Goal: Communication & Community: Share content

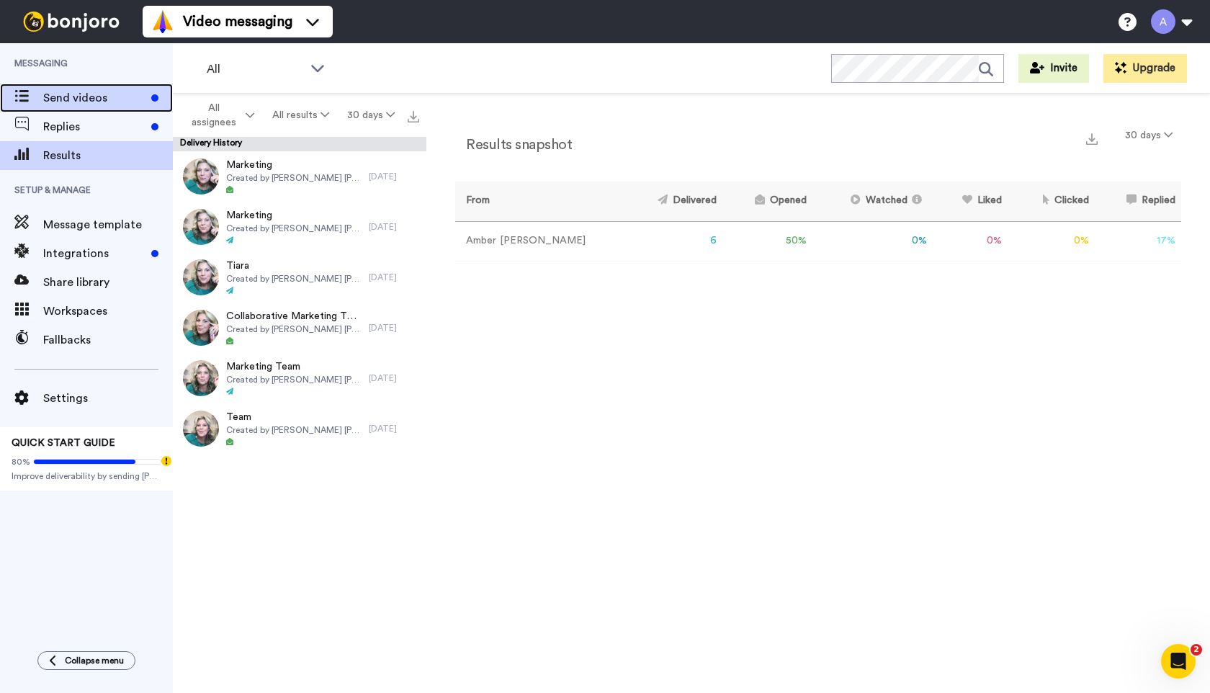
click at [71, 99] on span "Send videos" at bounding box center [94, 97] width 102 height 17
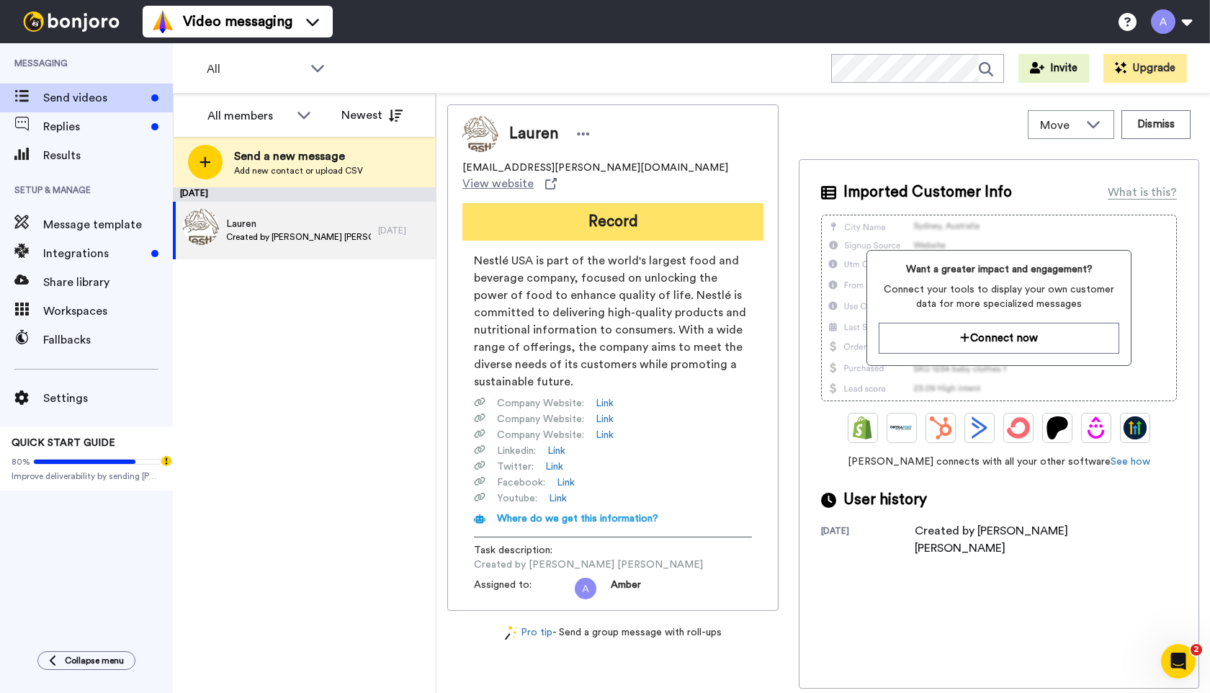
click at [511, 208] on button "Record" at bounding box center [612, 221] width 301 height 37
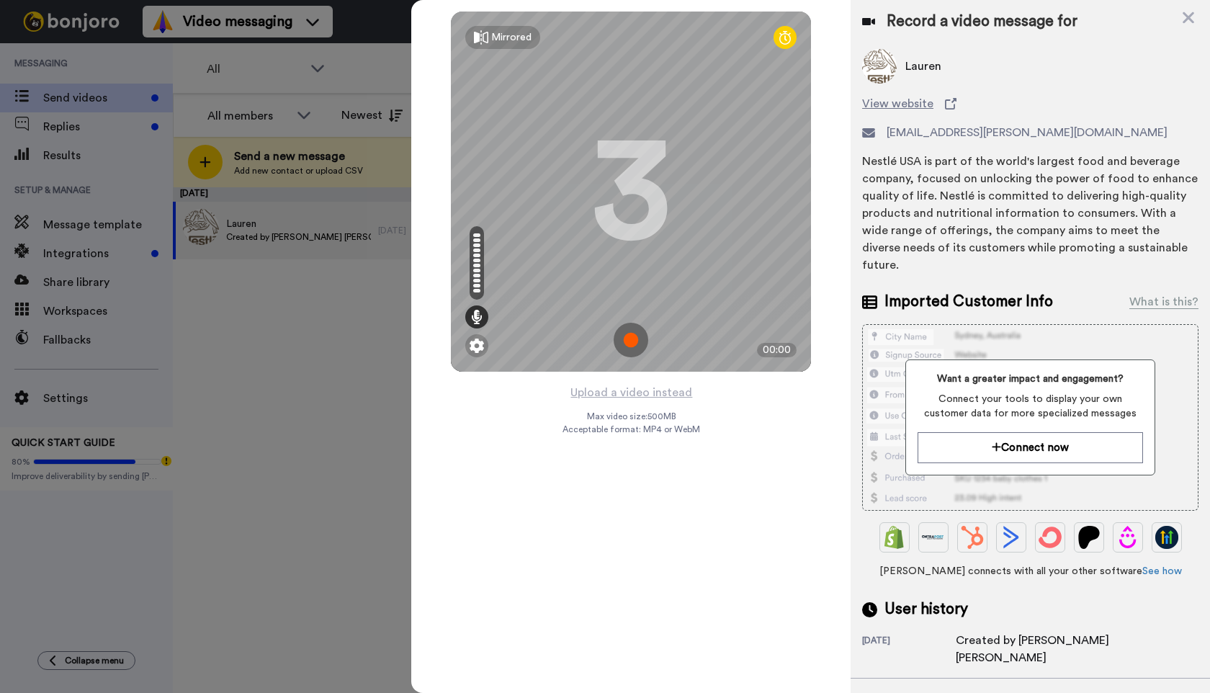
click at [635, 339] on img at bounding box center [631, 340] width 35 height 35
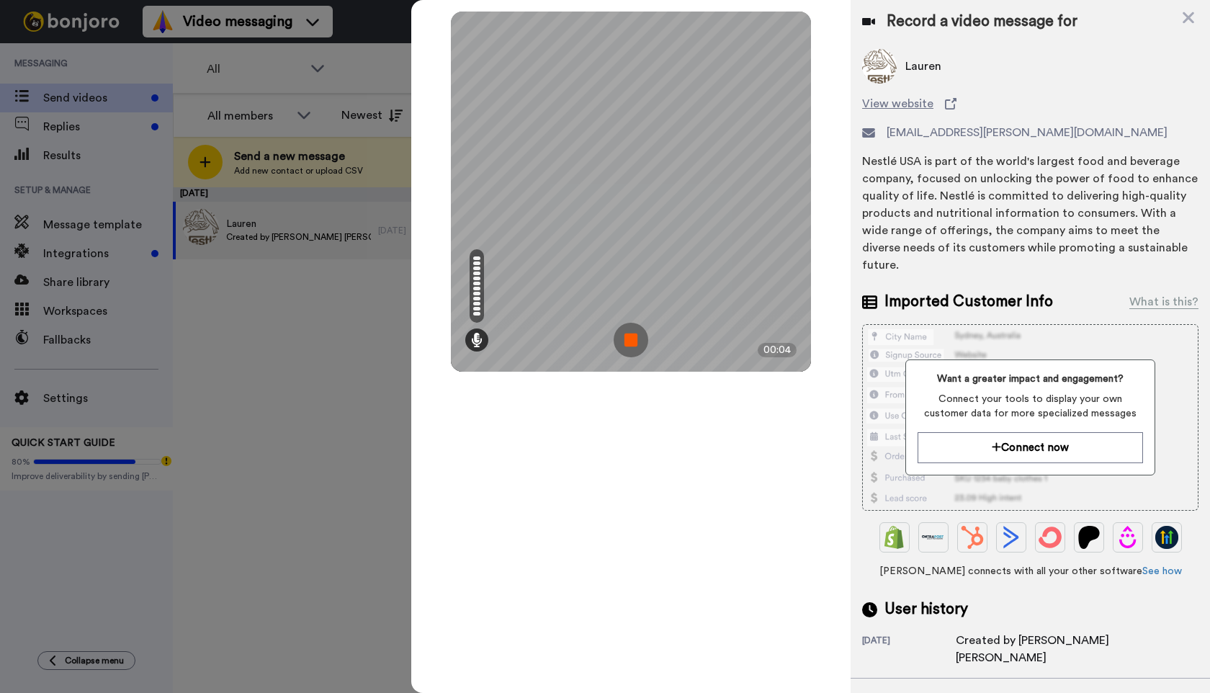
click at [632, 337] on img at bounding box center [631, 340] width 35 height 35
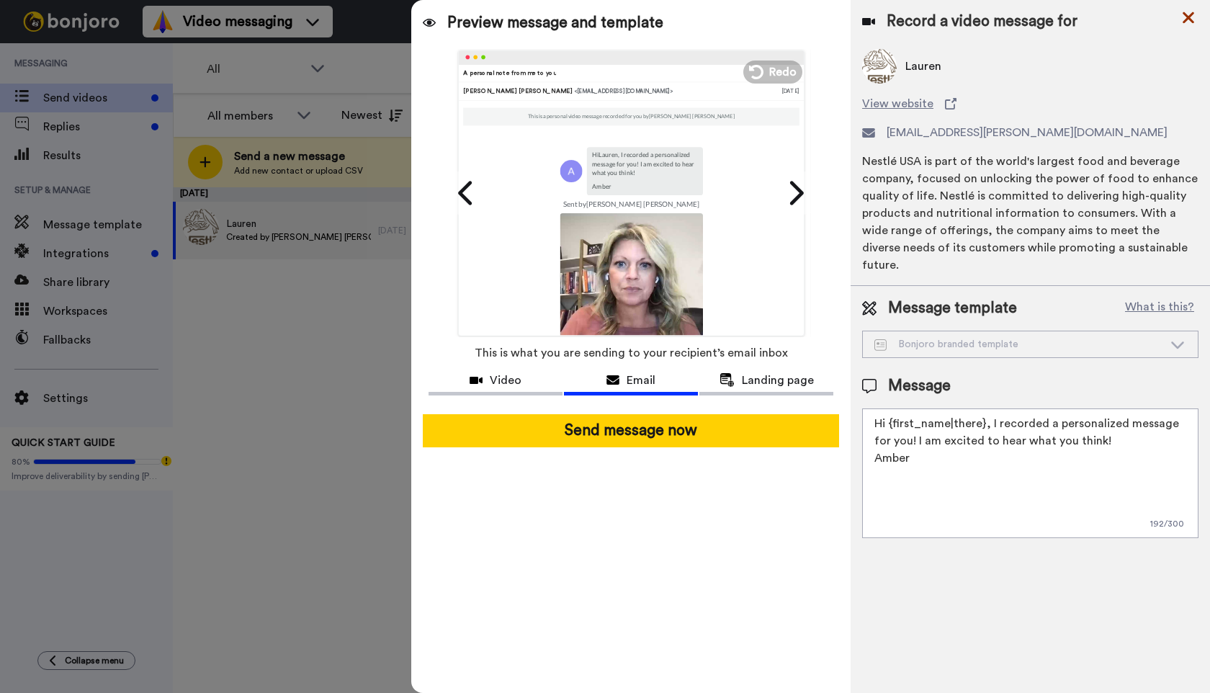
click at [1188, 18] on icon at bounding box center [1189, 18] width 12 height 12
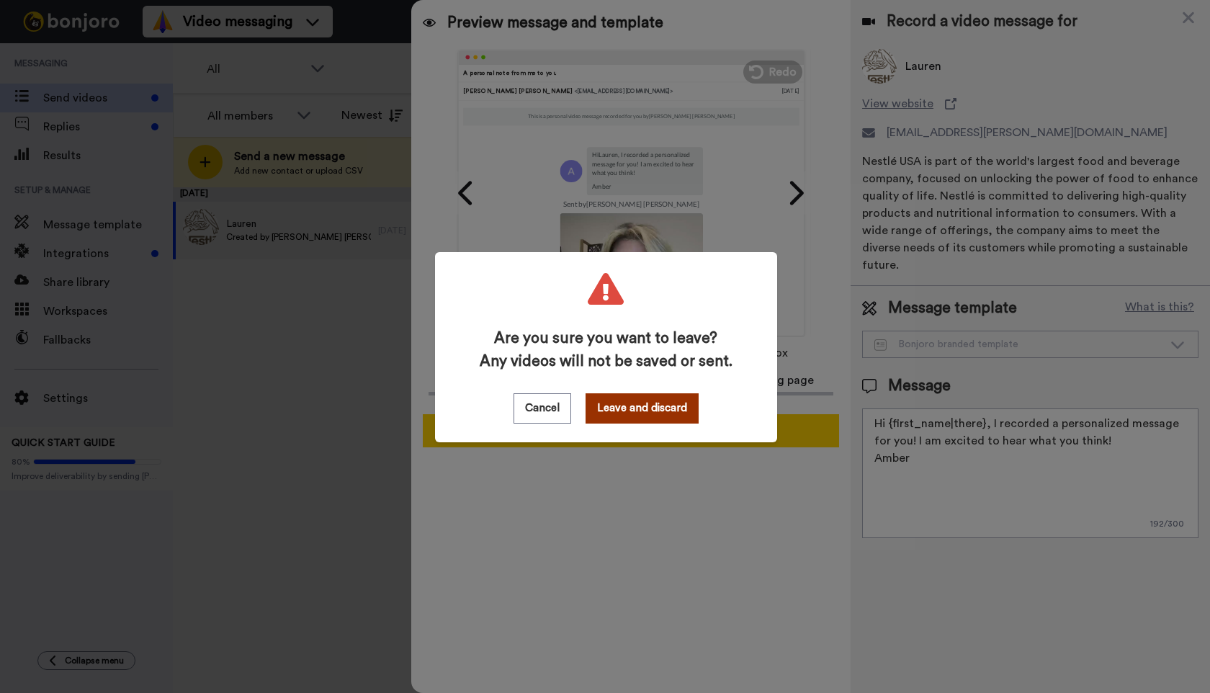
click at [616, 407] on button "Leave and discard" at bounding box center [642, 408] width 113 height 30
